Goal: Check status: Check status

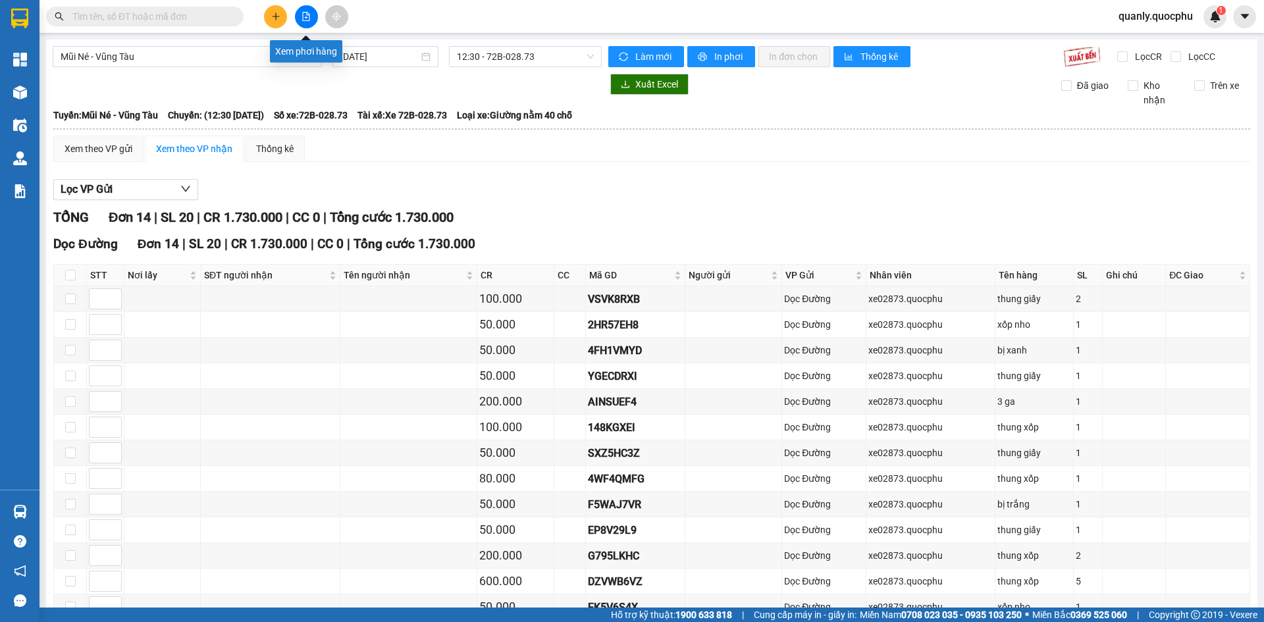
click at [300, 22] on button at bounding box center [306, 16] width 23 height 23
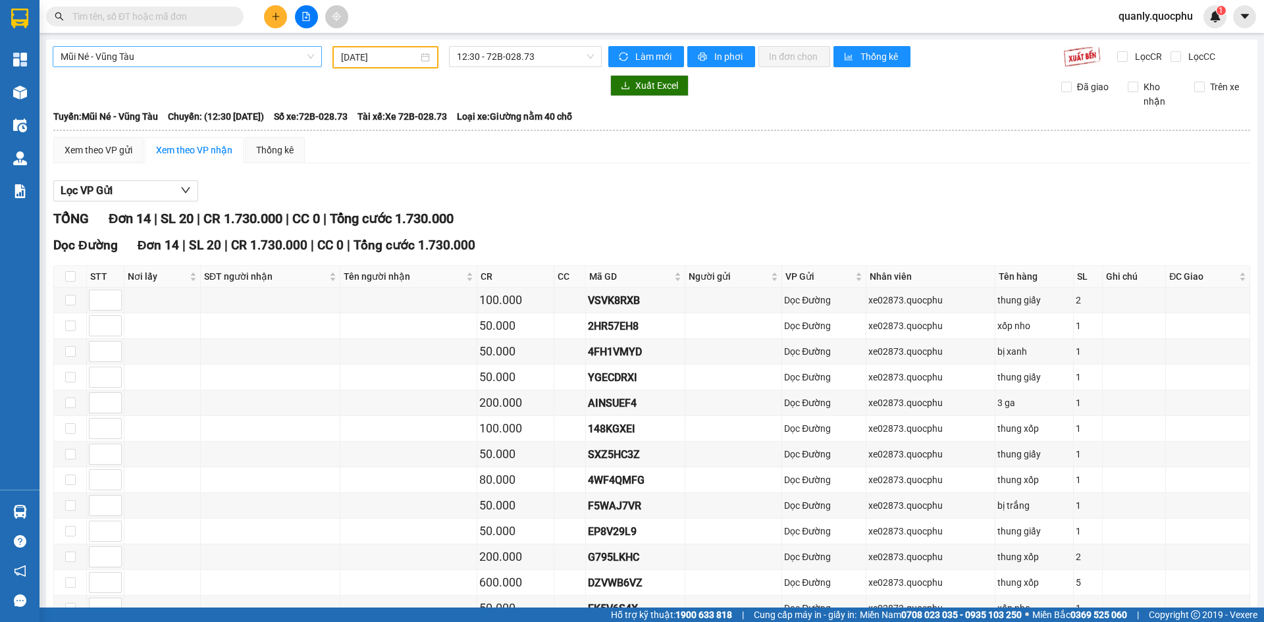
click at [238, 49] on span "Mũi Né - Vũng Tàu" at bounding box center [188, 57] width 254 height 20
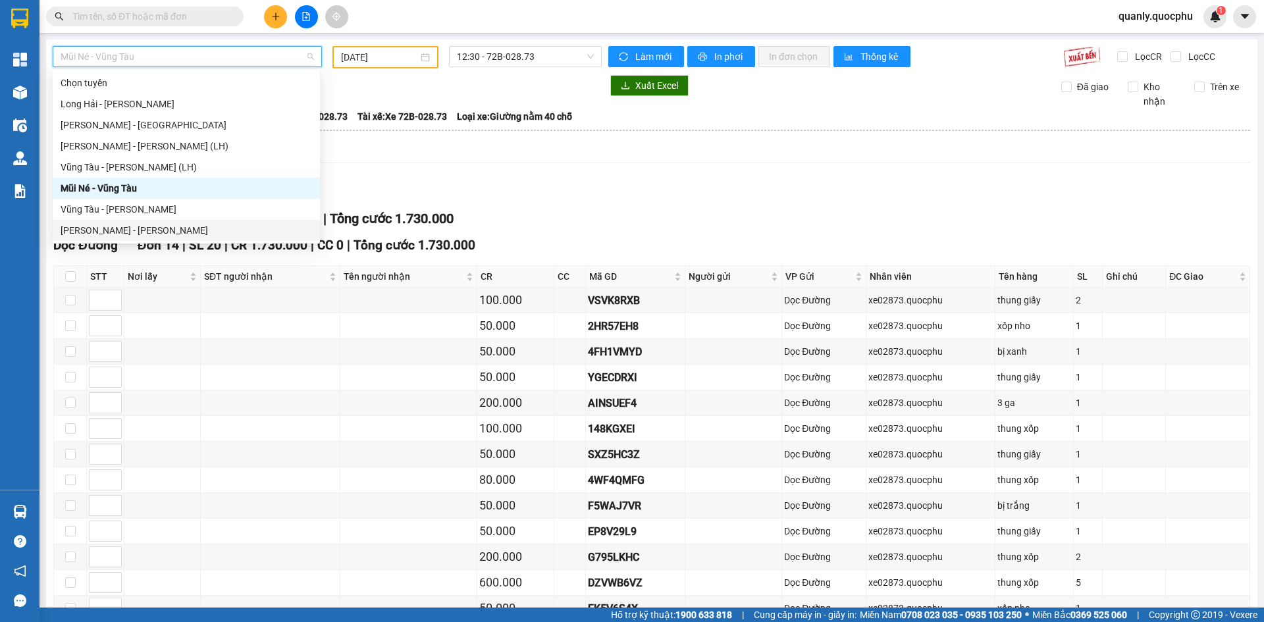
click at [132, 223] on div "[PERSON_NAME] - [PERSON_NAME]" at bounding box center [187, 230] width 252 height 14
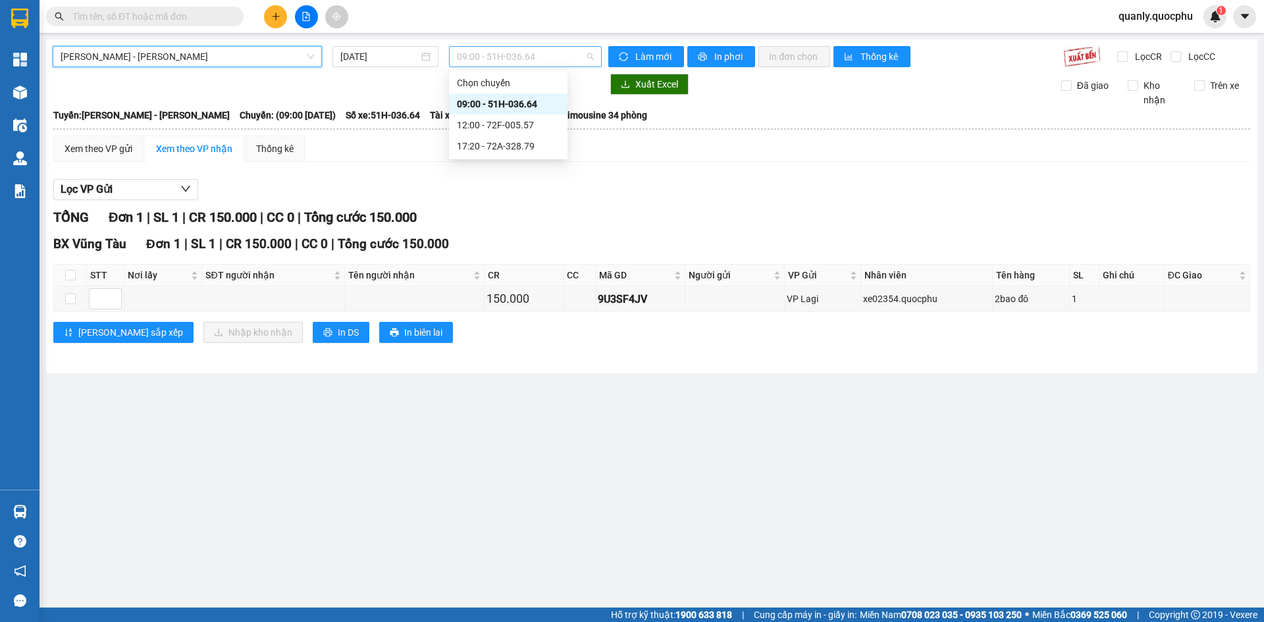
click at [547, 63] on span "09:00 - 51H-036.64" at bounding box center [525, 57] width 137 height 20
click at [533, 145] on div "17:20 - 72A-328.79" at bounding box center [508, 146] width 103 height 14
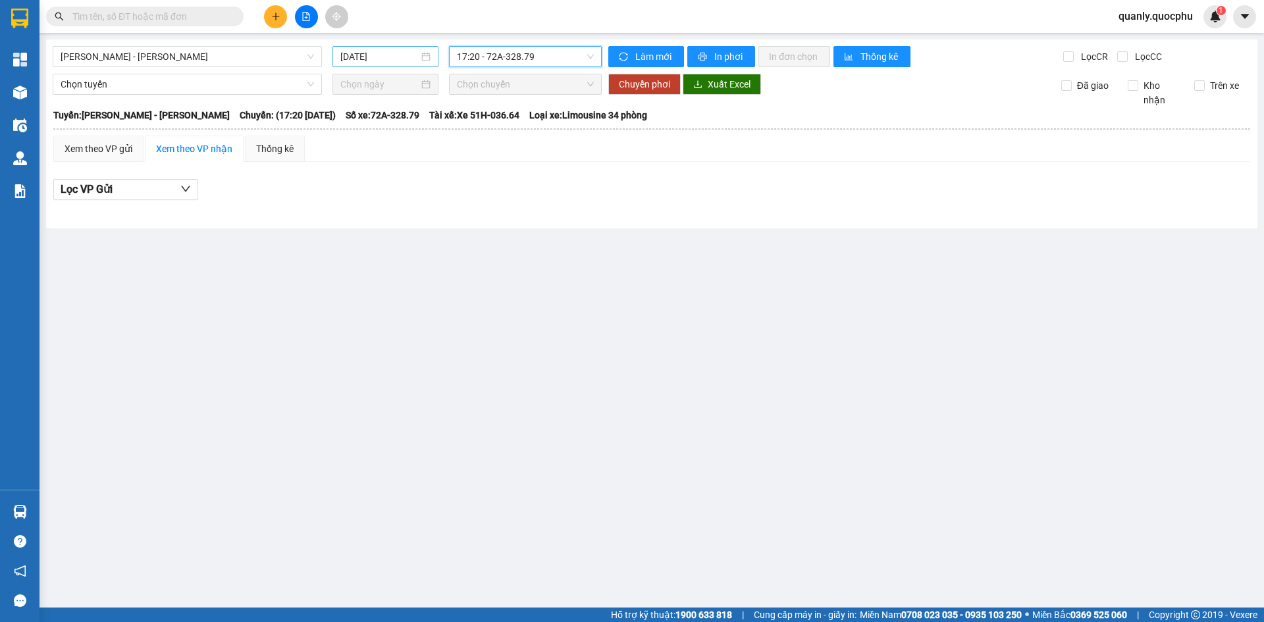
click at [402, 64] on div "[DATE]" at bounding box center [386, 56] width 106 height 21
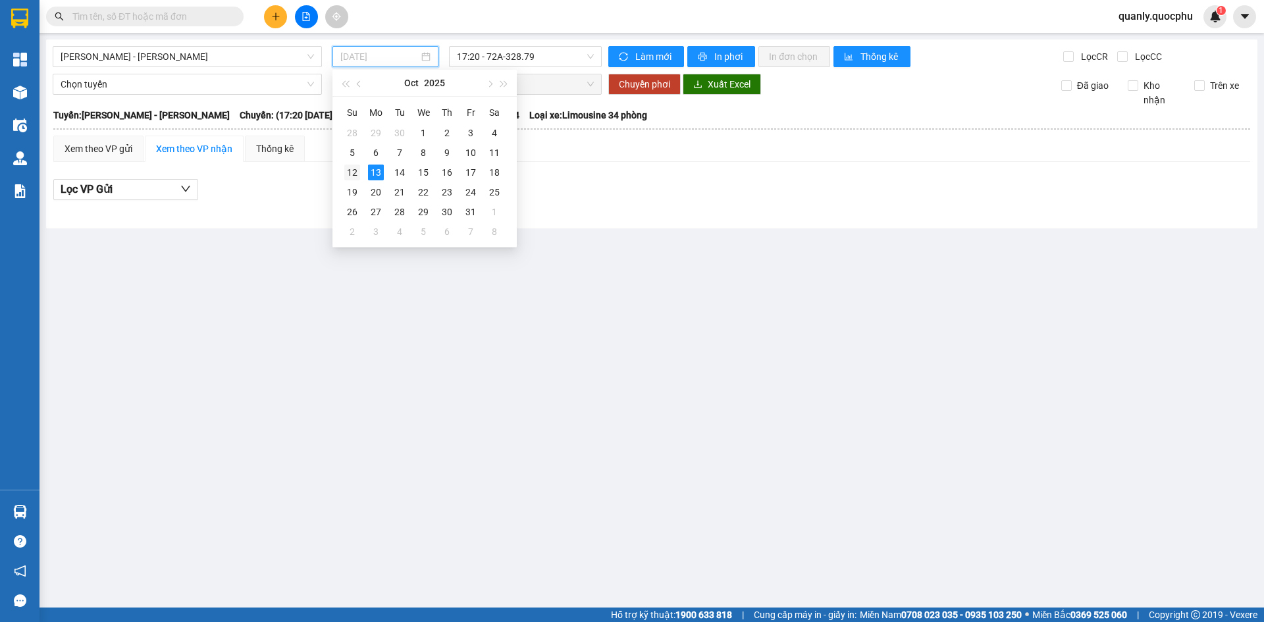
click at [352, 173] on div "12" at bounding box center [352, 173] width 16 height 16
type input "[DATE]"
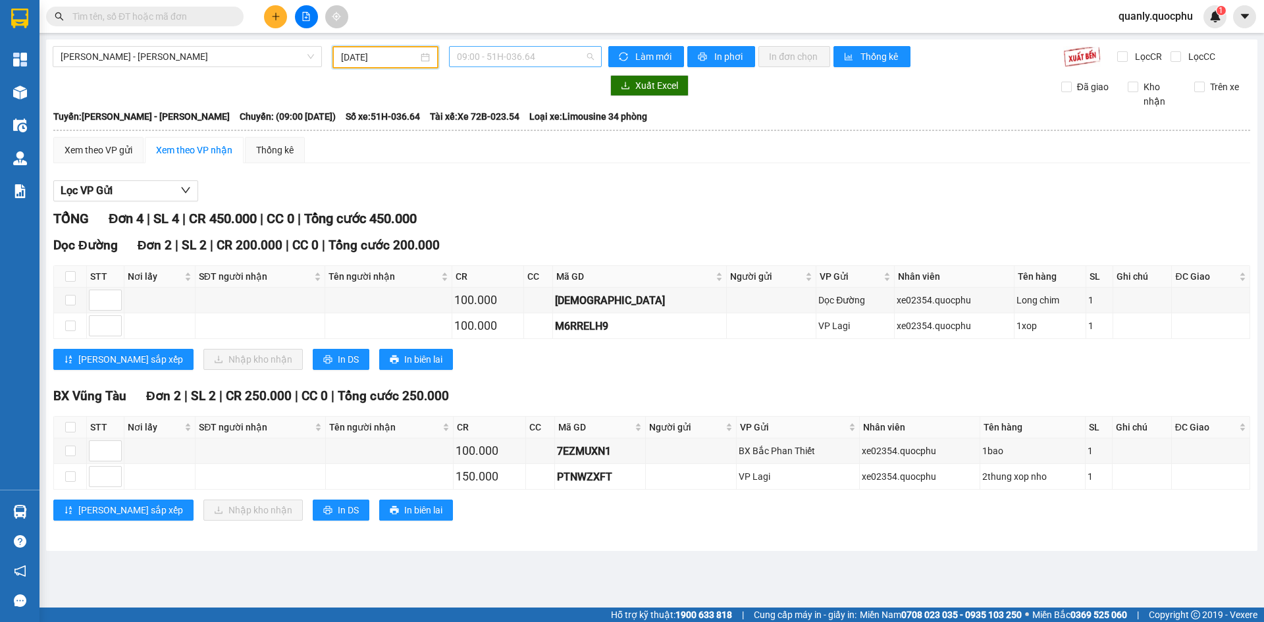
click at [564, 58] on span "09:00 - 51H-036.64" at bounding box center [525, 57] width 137 height 20
click at [537, 142] on div "17:20 - 72A-328.79" at bounding box center [508, 146] width 103 height 14
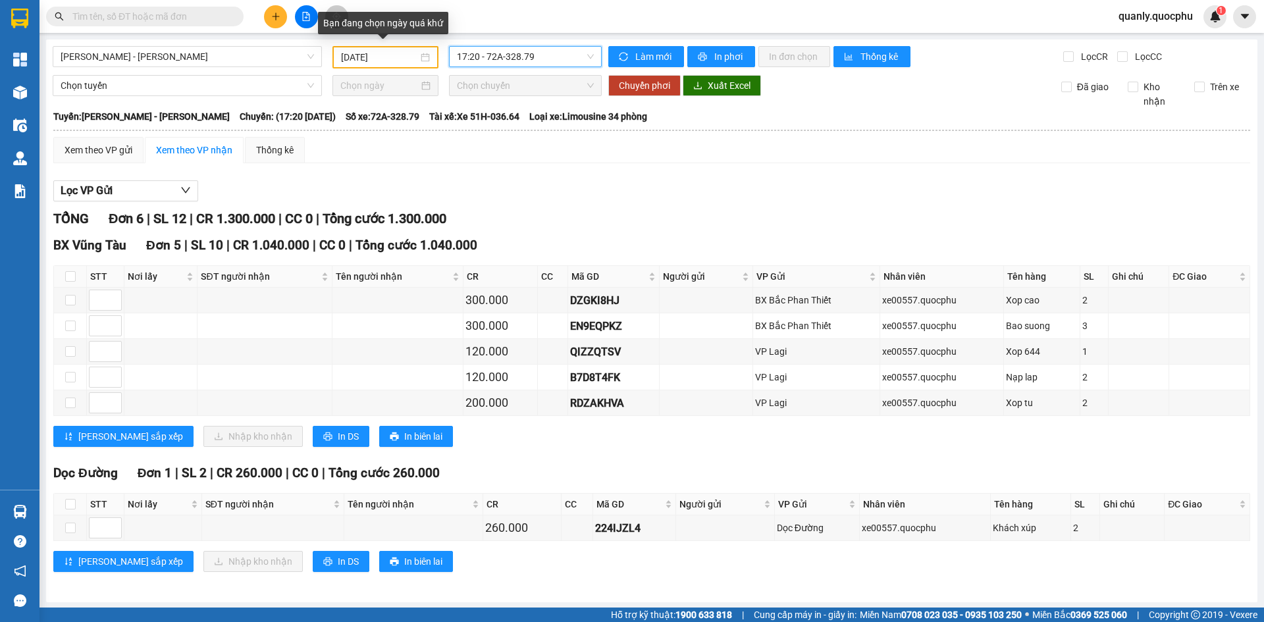
click at [414, 59] on input "[DATE]" at bounding box center [379, 57] width 77 height 14
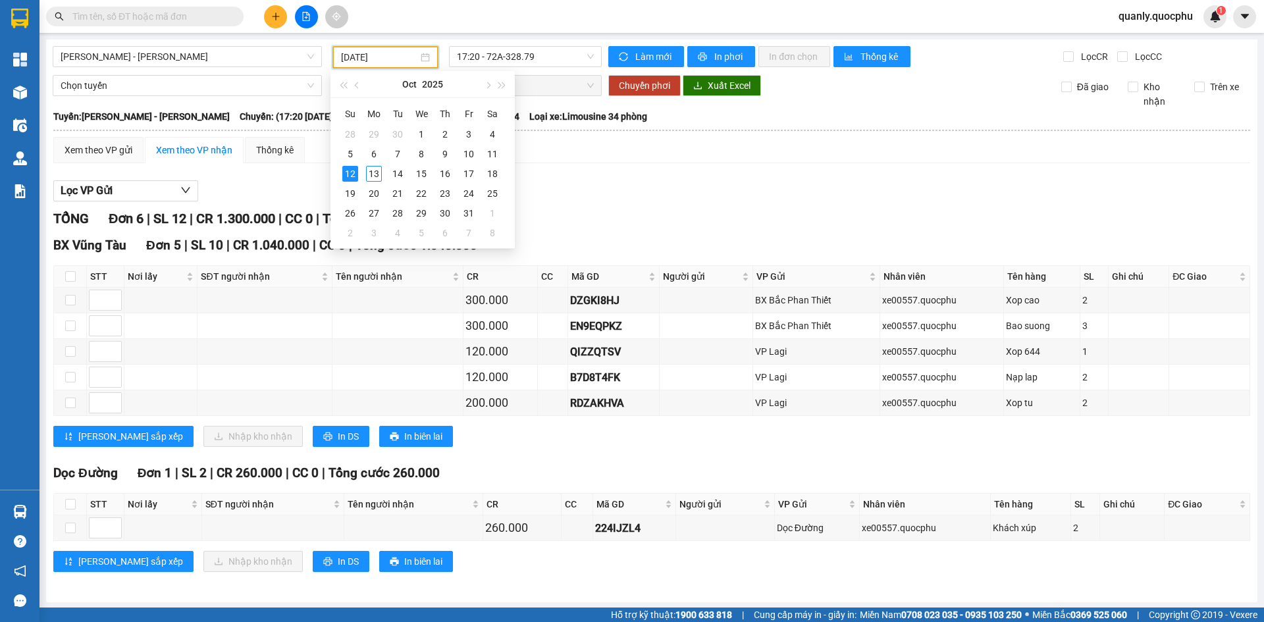
click at [188, 72] on div "[PERSON_NAME] - Vũng Tàu [DATE] 17:20 - 72A-328.79 Làm mới In phơi In đơn chọn …" at bounding box center [652, 321] width 1212 height 563
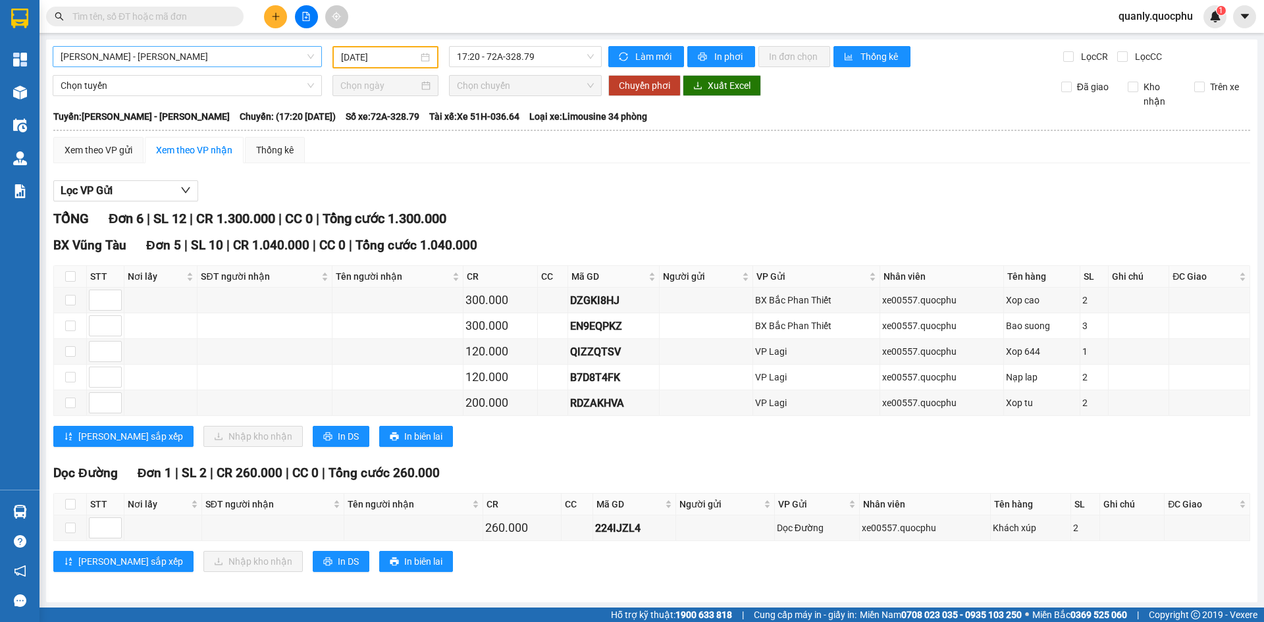
click at [201, 47] on span "[PERSON_NAME] - [PERSON_NAME]" at bounding box center [188, 57] width 254 height 20
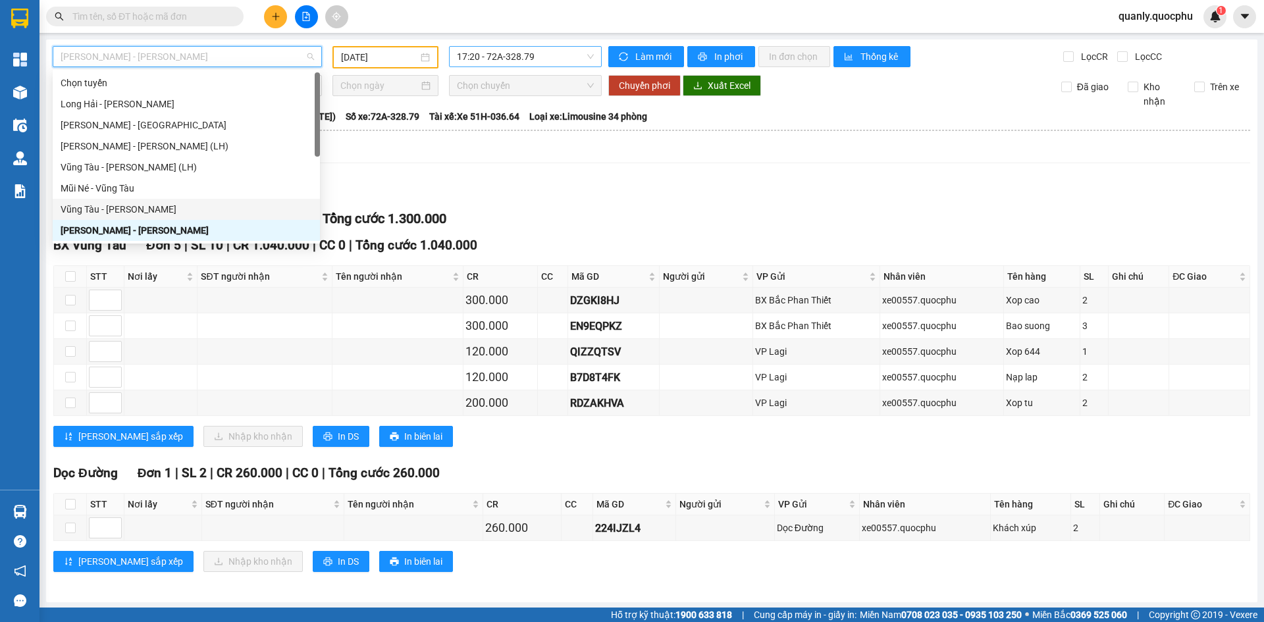
drag, startPoint x: 129, startPoint y: 204, endPoint x: 459, endPoint y: 56, distance: 361.6
click at [131, 203] on div "Vũng Tàu - [PERSON_NAME]" at bounding box center [187, 209] width 252 height 14
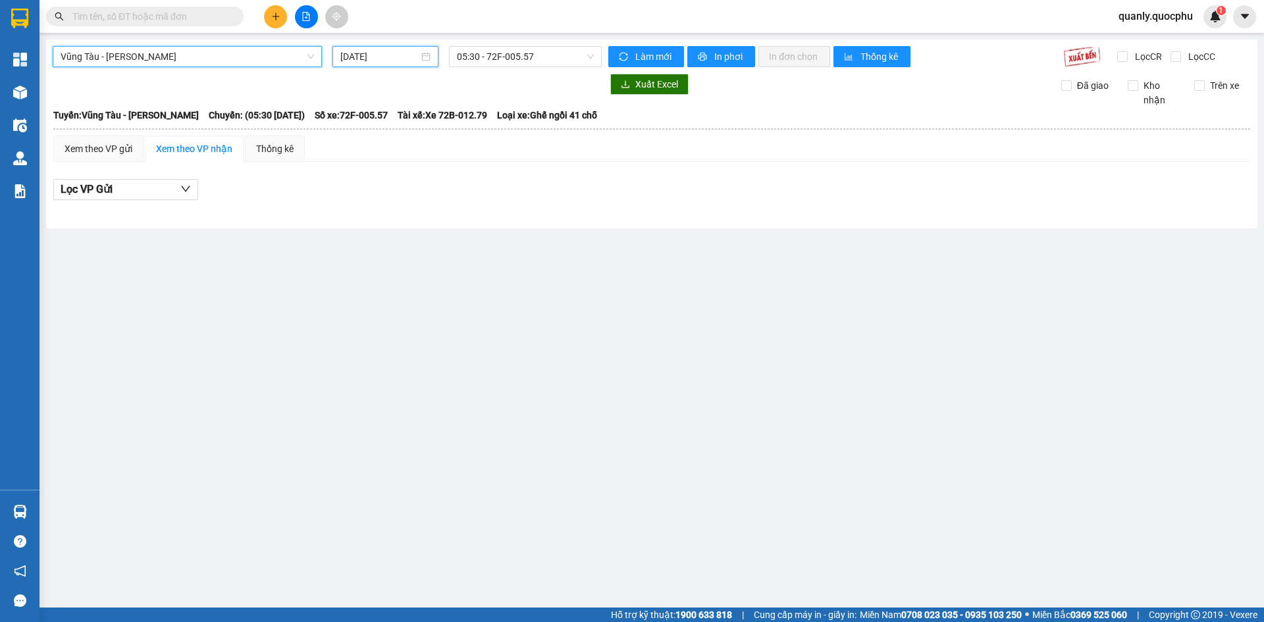
click at [397, 51] on input "[DATE]" at bounding box center [379, 56] width 78 height 14
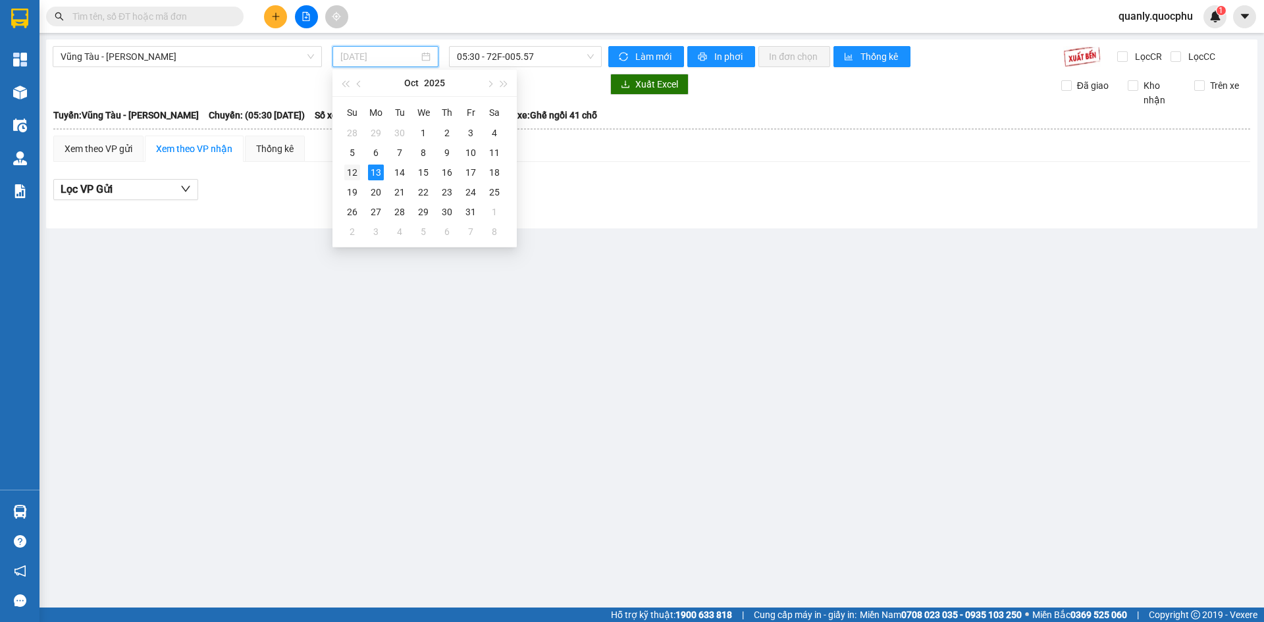
click at [351, 175] on div "12" at bounding box center [352, 173] width 16 height 16
type input "[DATE]"
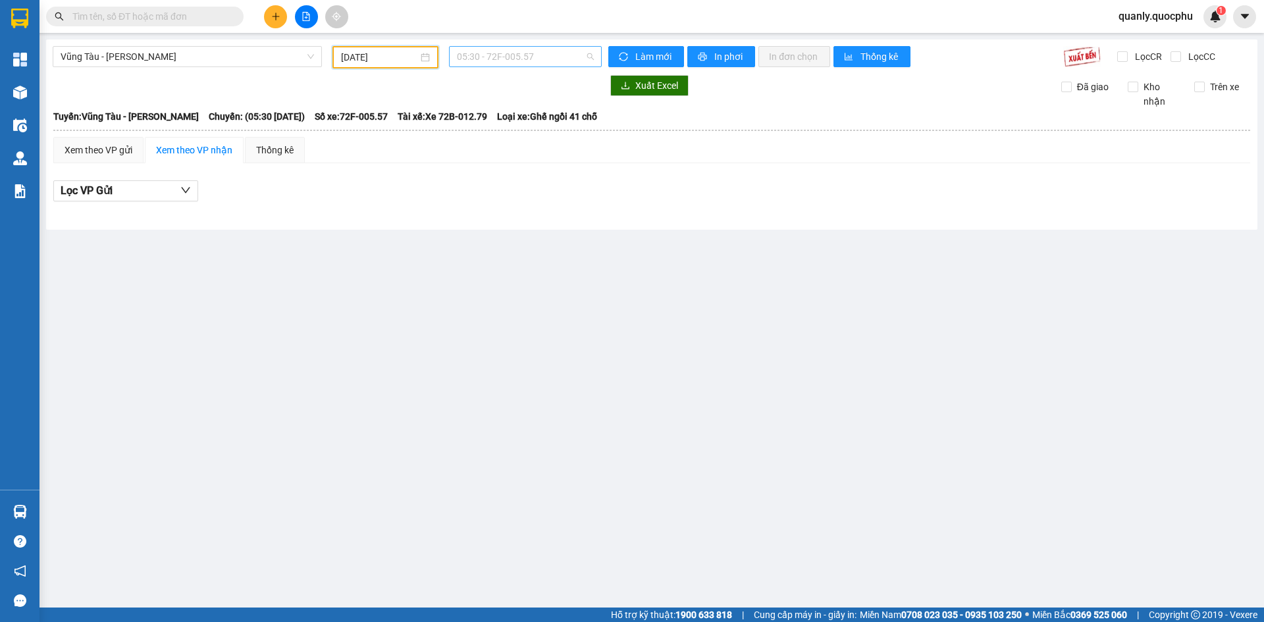
click at [564, 57] on span "05:30 - 72F-005.57" at bounding box center [525, 57] width 137 height 20
click at [545, 123] on div "09:00 - 72A-328.79" at bounding box center [508, 125] width 103 height 14
